Goal: Contribute content: Contribute content

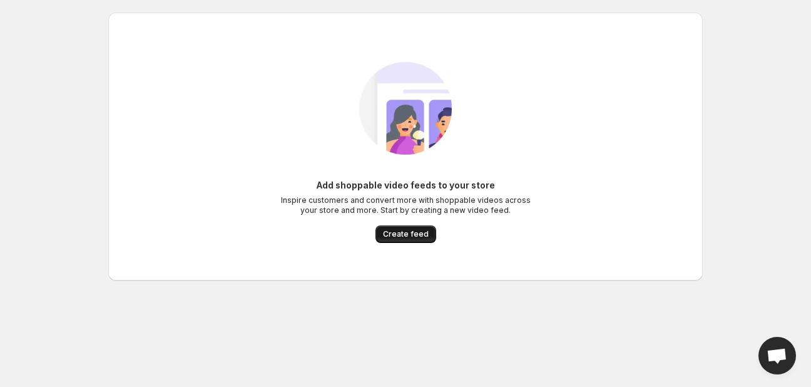
click at [398, 233] on span "Create feed" at bounding box center [406, 234] width 46 height 10
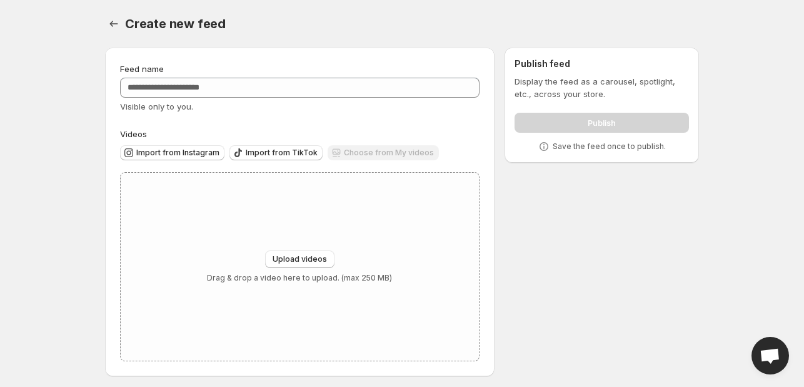
click at [382, 154] on div "Choose from My videos" at bounding box center [383, 153] width 111 height 17
click at [290, 246] on div "Upload videos Drag & drop a video here to upload. (max 250 MB)" at bounding box center [300, 267] width 358 height 188
type input "**********"
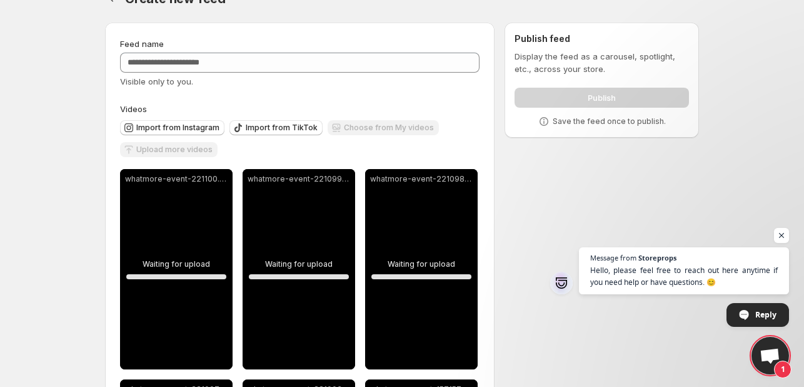
scroll to position [24, 0]
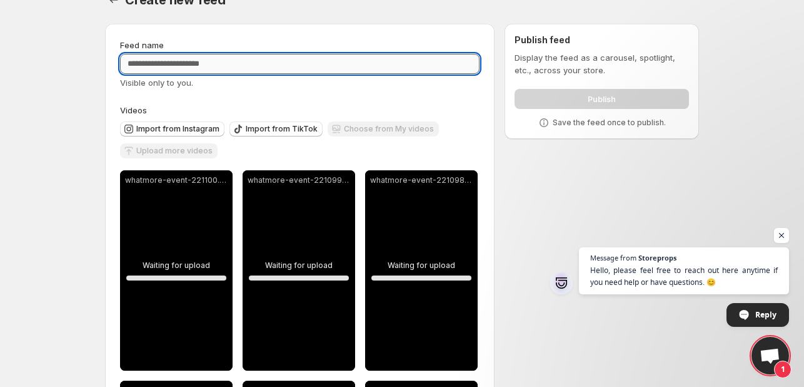
click at [220, 64] on input "Feed name" at bounding box center [300, 64] width 360 height 20
type input "*"
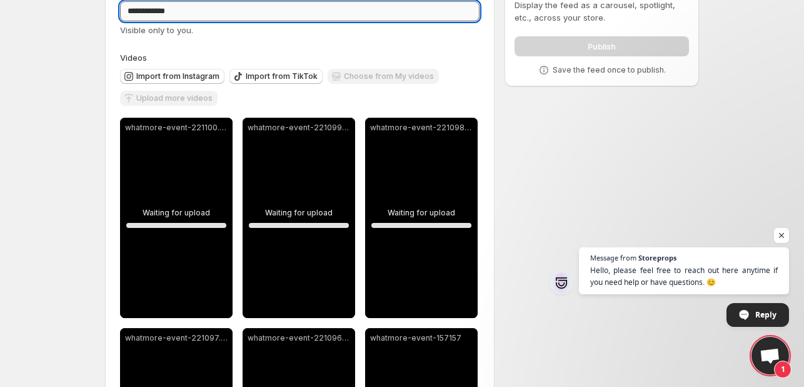
scroll to position [0, 0]
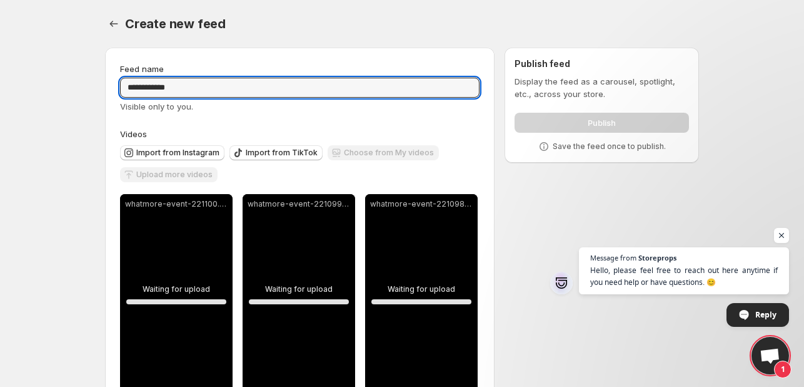
type input "**********"
click at [327, 27] on div "Create new feed" at bounding box center [412, 24] width 574 height 18
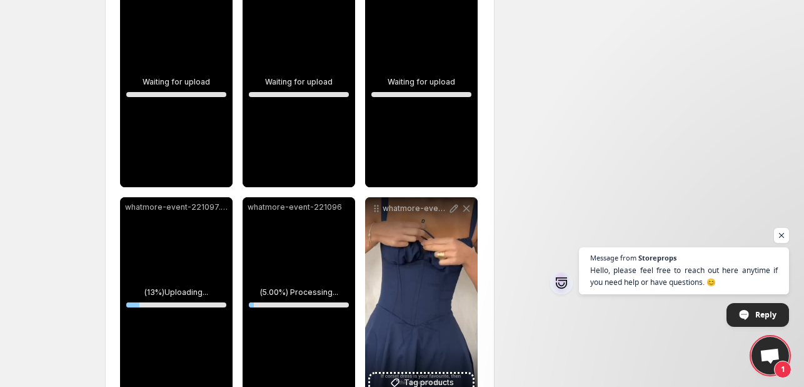
scroll to position [248, 0]
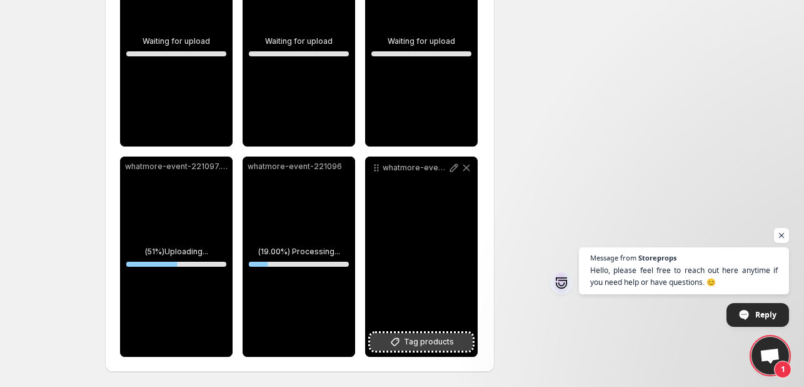
click at [411, 335] on span "Tag products" at bounding box center [429, 341] width 50 height 13
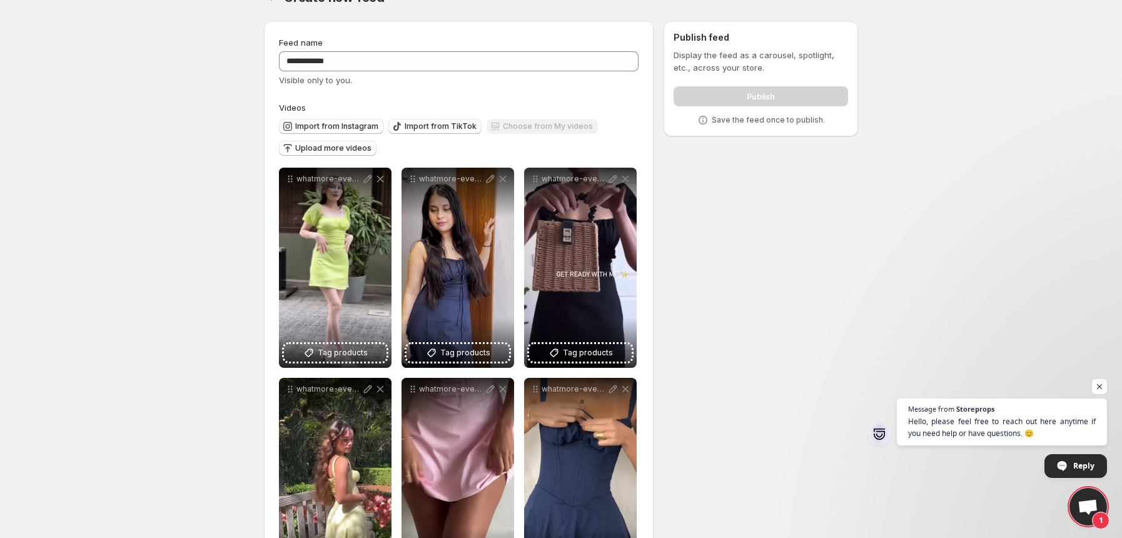
scroll to position [0, 0]
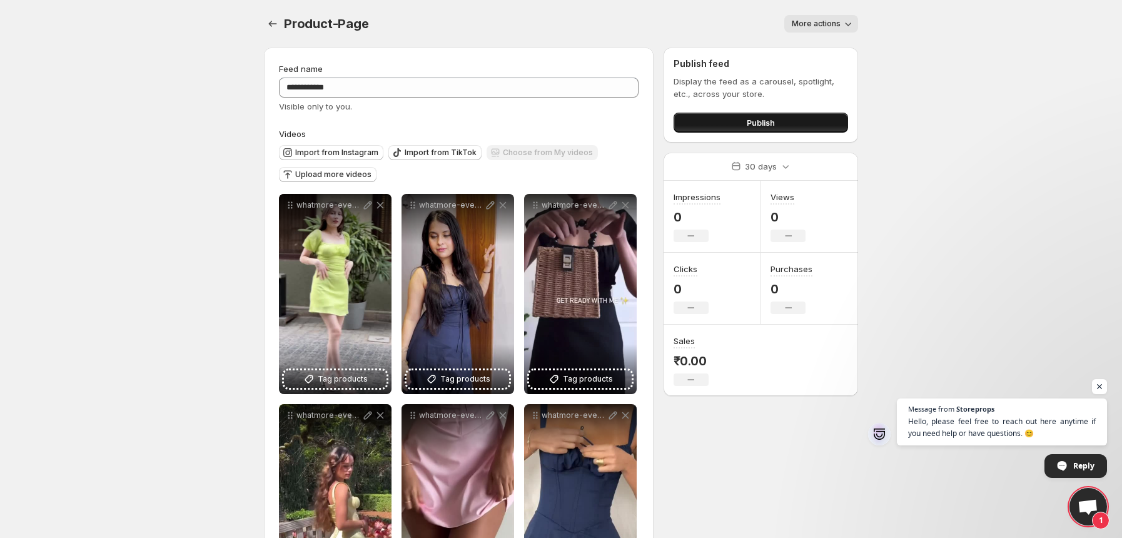
click at [784, 114] on button "Publish" at bounding box center [761, 123] width 175 height 20
click at [768, 119] on span "Publish" at bounding box center [761, 122] width 28 height 13
click at [794, 119] on button "Publish" at bounding box center [761, 123] width 175 height 20
click at [273, 16] on button "Settings" at bounding box center [273, 24] width 18 height 18
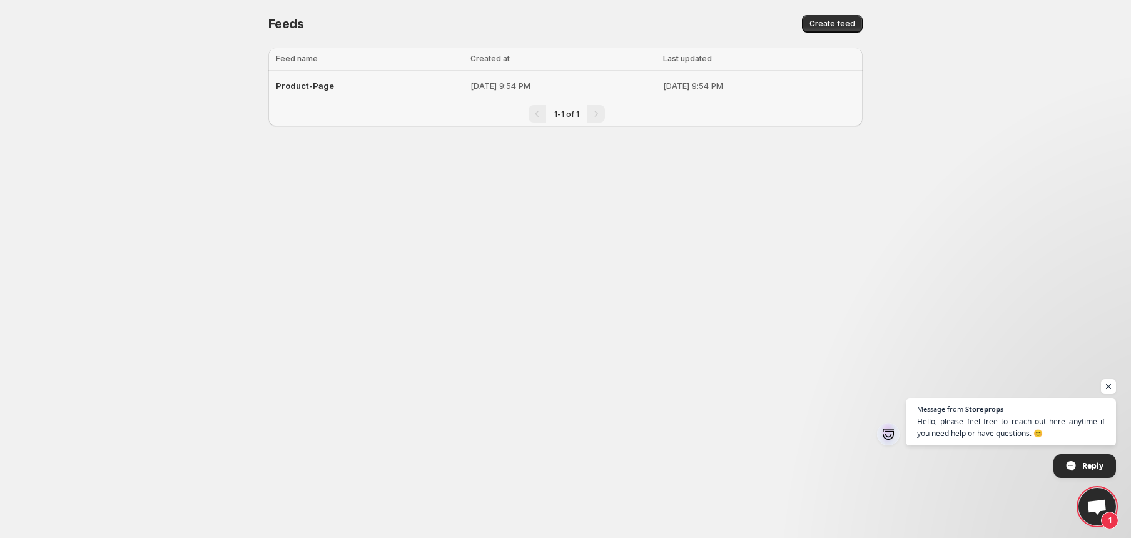
click at [322, 86] on span "Product-Page" at bounding box center [305, 86] width 58 height 10
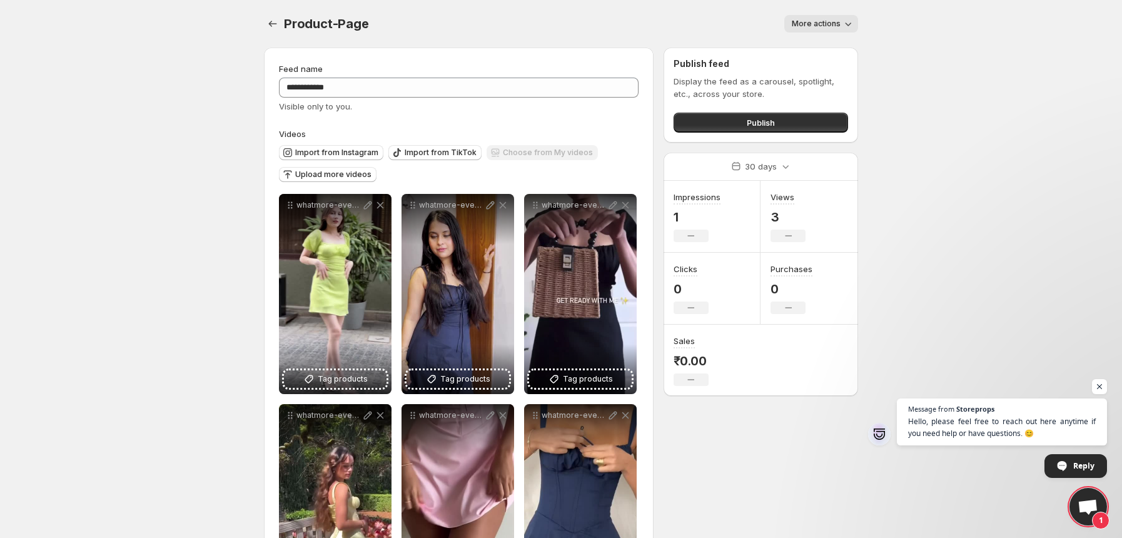
click at [804, 16] on button "More actions" at bounding box center [821, 24] width 74 height 18
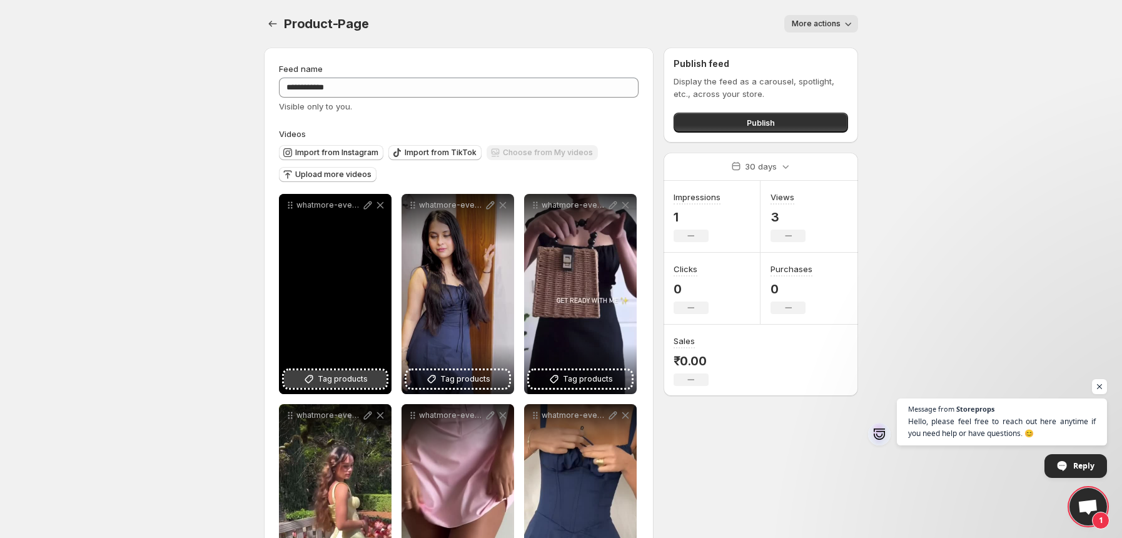
click at [337, 378] on span "Tag products" at bounding box center [343, 379] width 50 height 13
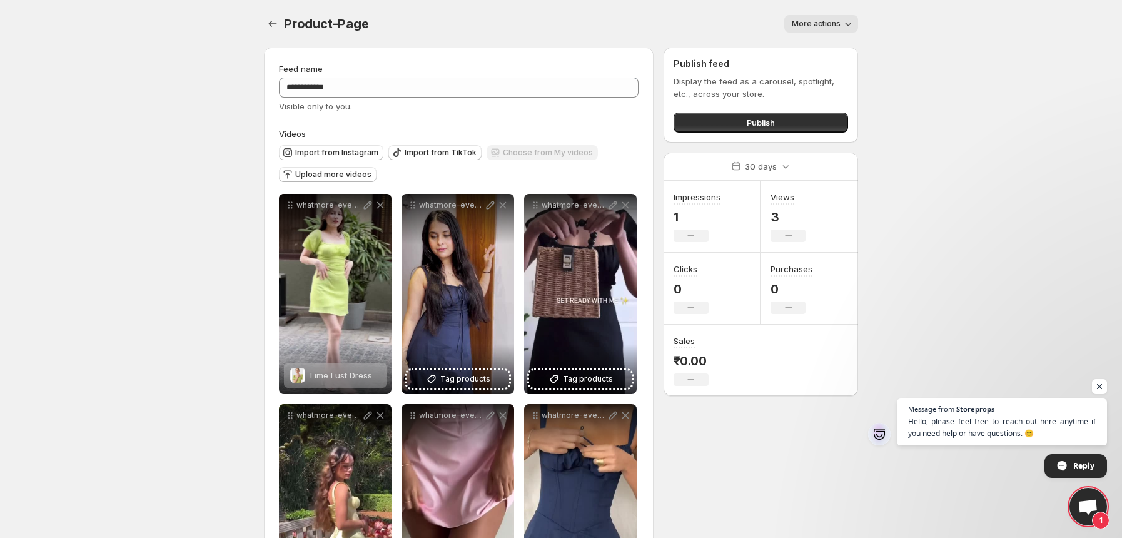
scroll to position [97, 0]
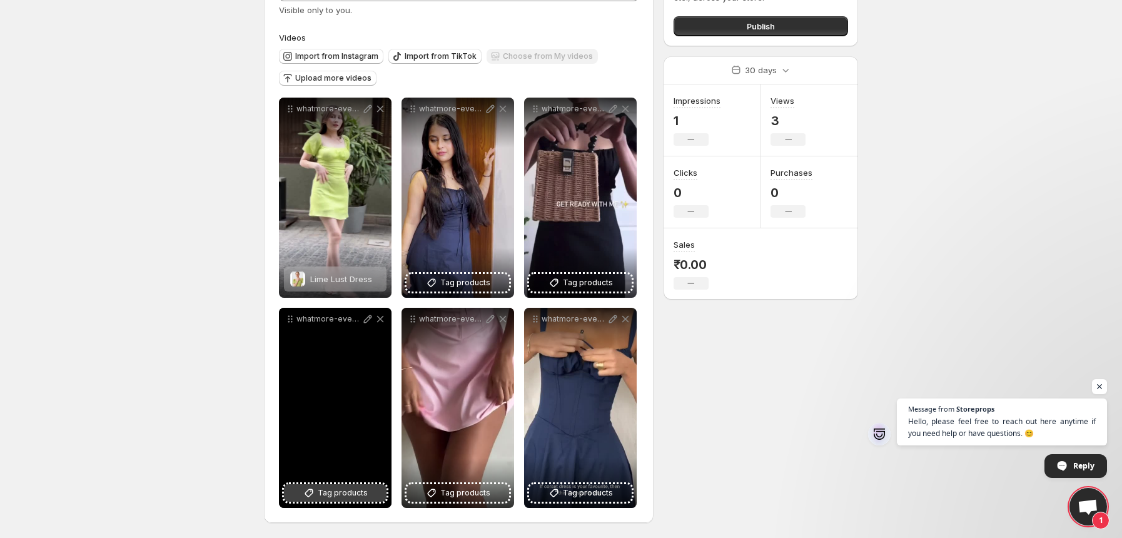
click at [322, 487] on span "Tag products" at bounding box center [343, 493] width 50 height 13
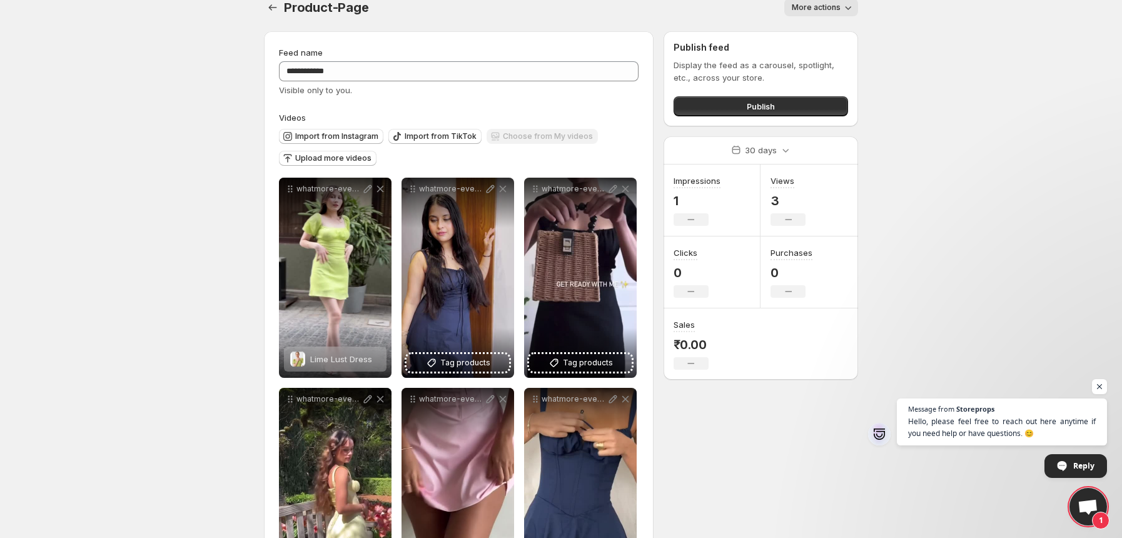
scroll to position [0, 0]
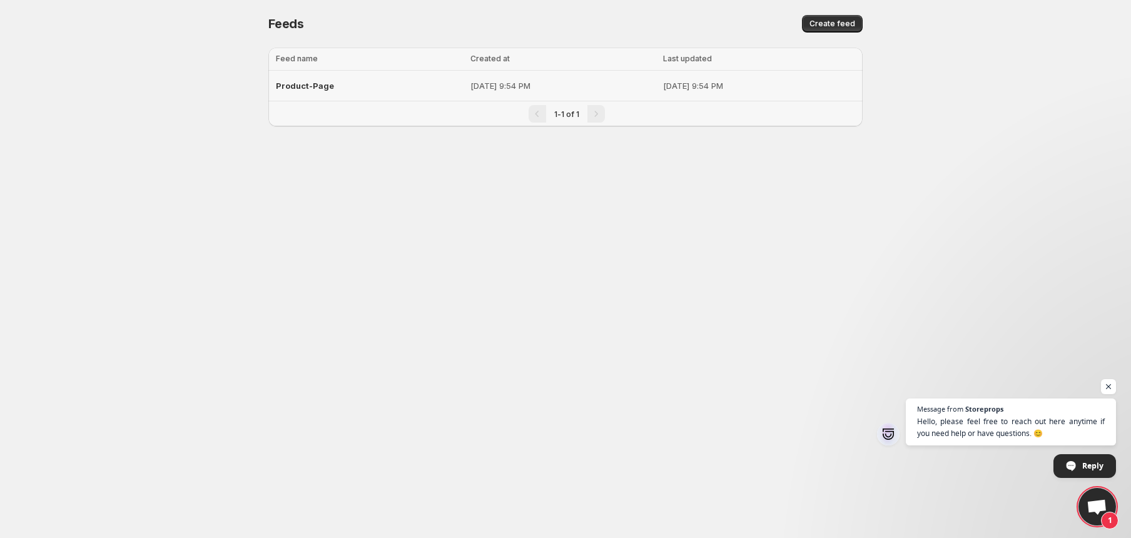
click at [327, 91] on div "Product-Page" at bounding box center [369, 85] width 187 height 23
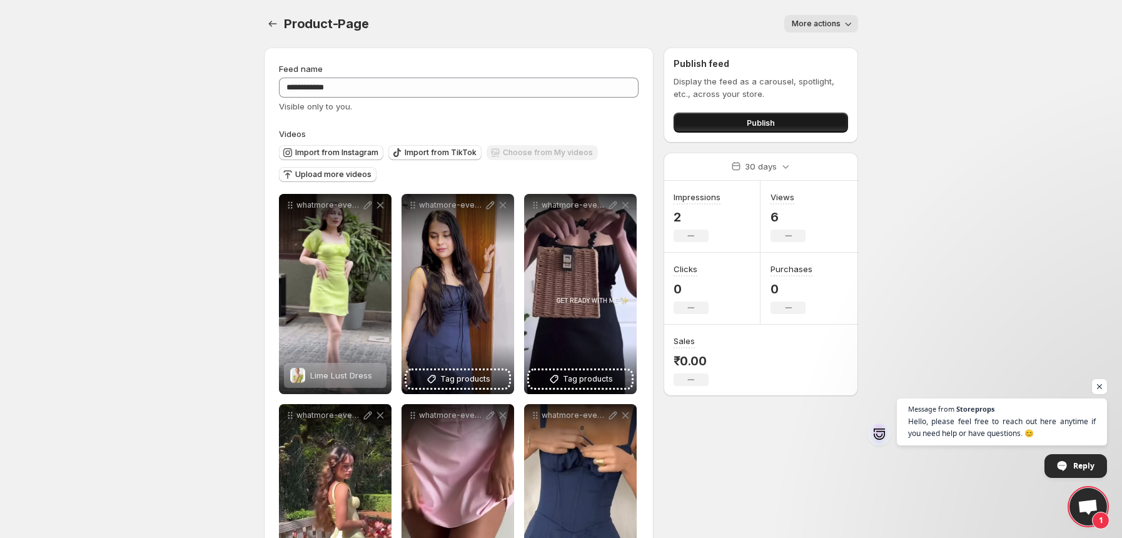
click at [704, 119] on button "Publish" at bounding box center [761, 123] width 175 height 20
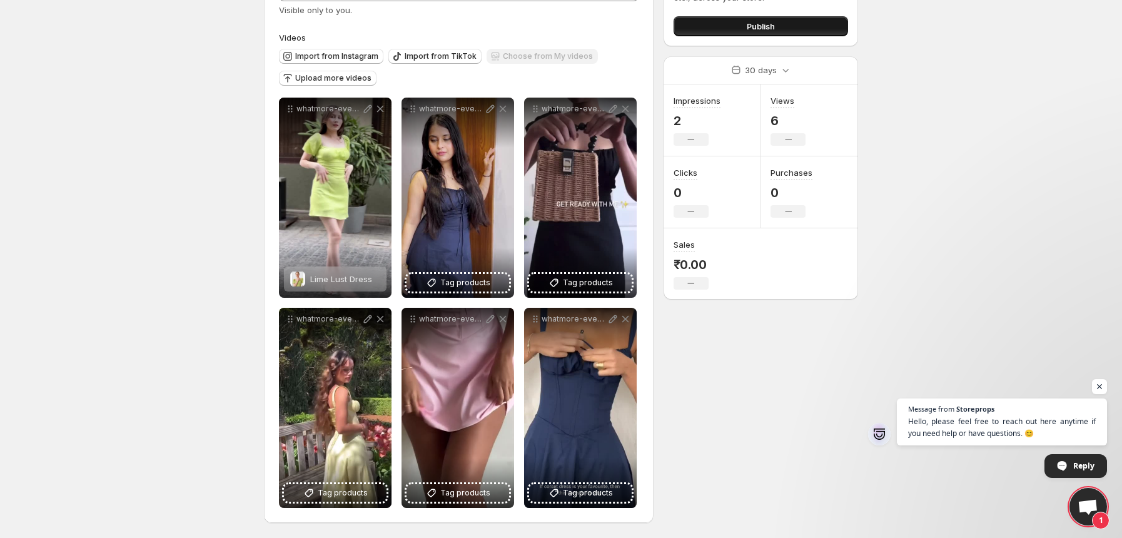
scroll to position [97, 0]
click at [1085, 502] on span "Open chat" at bounding box center [1088, 508] width 21 height 18
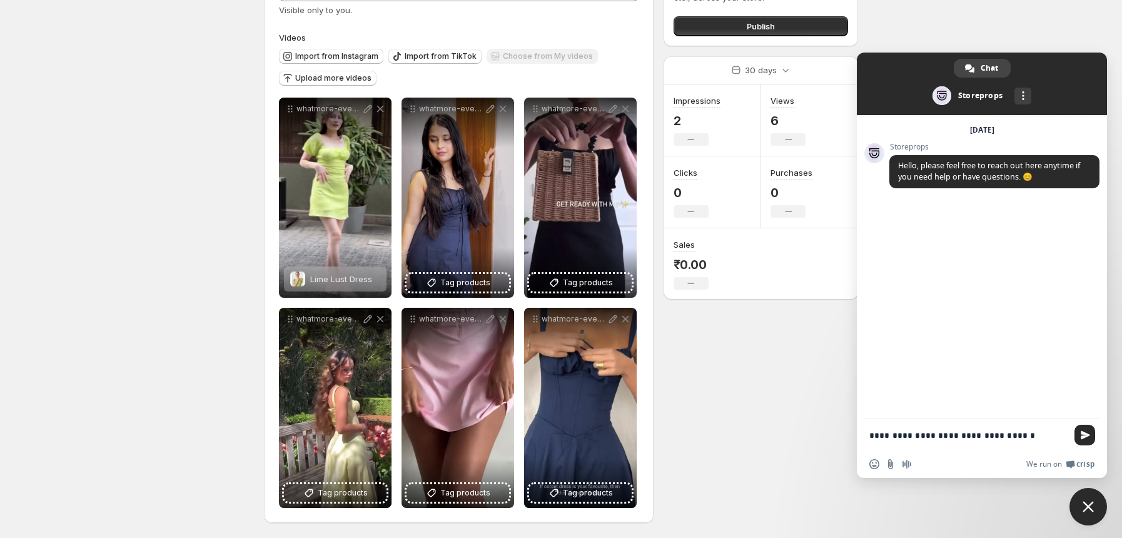
type textarea "**********"
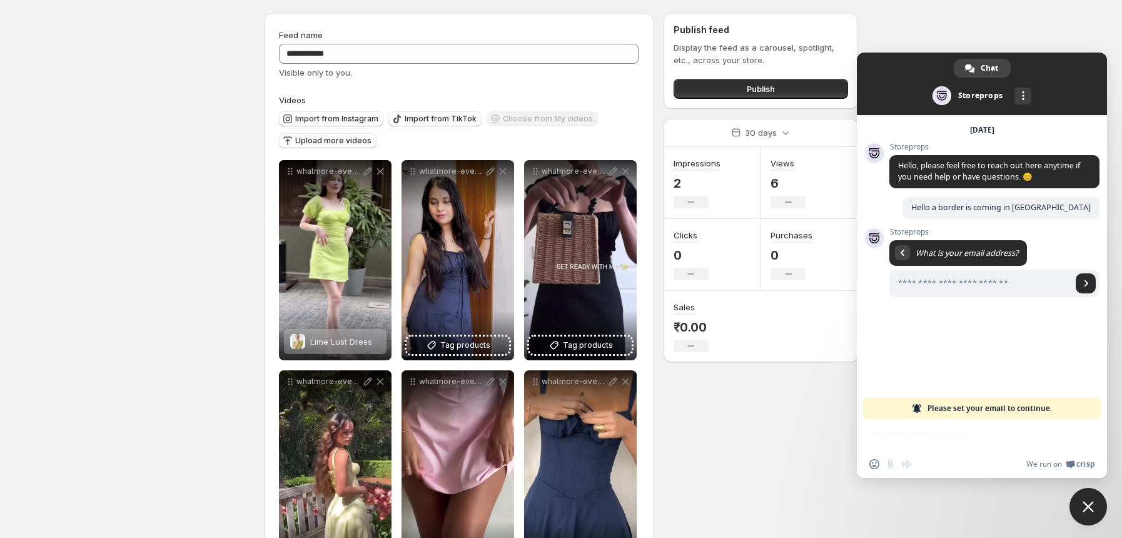
scroll to position [0, 0]
